Goal: Task Accomplishment & Management: Manage account settings

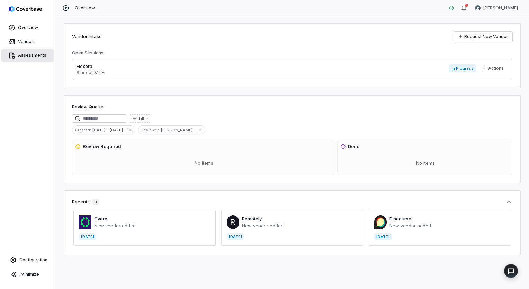
click at [30, 53] on span "Assessments" at bounding box center [32, 56] width 28 height 6
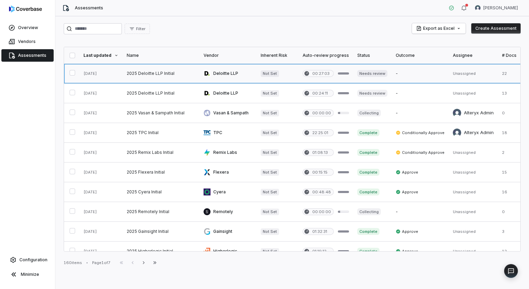
click at [208, 79] on link at bounding box center [227, 73] width 57 height 19
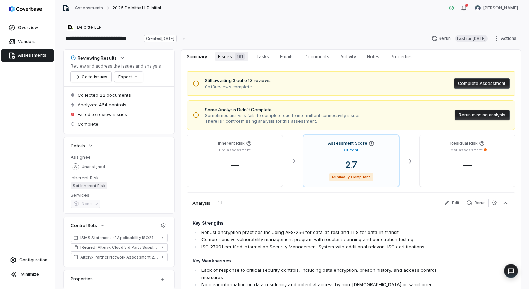
click at [226, 59] on span "Issues 161" at bounding box center [231, 57] width 33 height 10
